Goal: Task Accomplishment & Management: Manage account settings

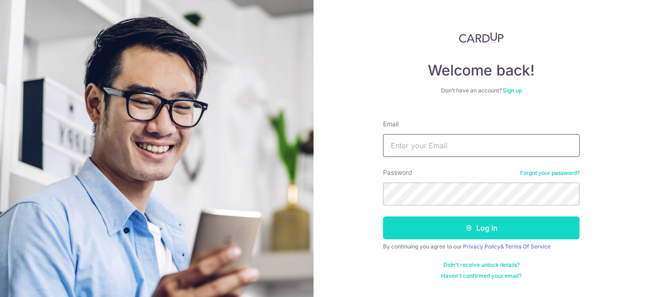
type input "[EMAIL_ADDRESS][DOMAIN_NAME]"
click at [432, 217] on button "Log in" at bounding box center [481, 227] width 196 height 23
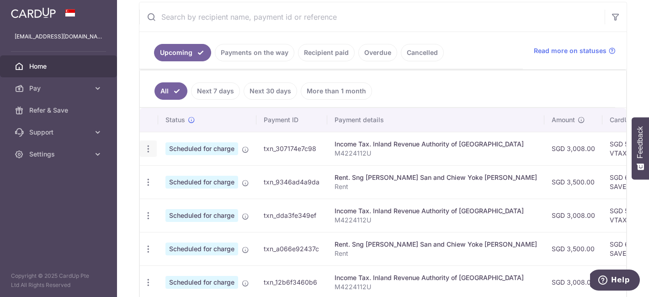
click at [145, 151] on icon "button" at bounding box center [148, 149] width 10 height 10
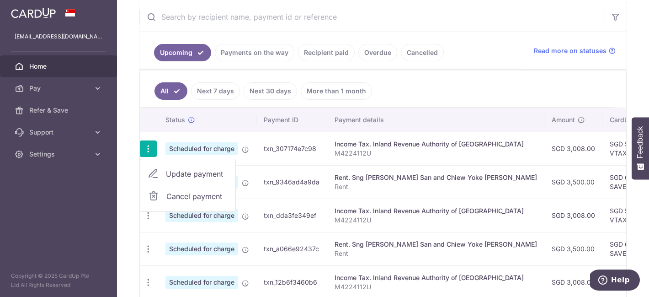
click at [159, 191] on icon at bounding box center [153, 196] width 11 height 11
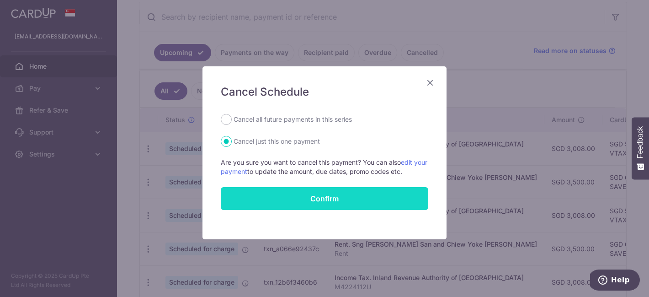
click at [272, 198] on button "Confirm" at bounding box center [324, 198] width 207 height 23
